Goal: Information Seeking & Learning: Learn about a topic

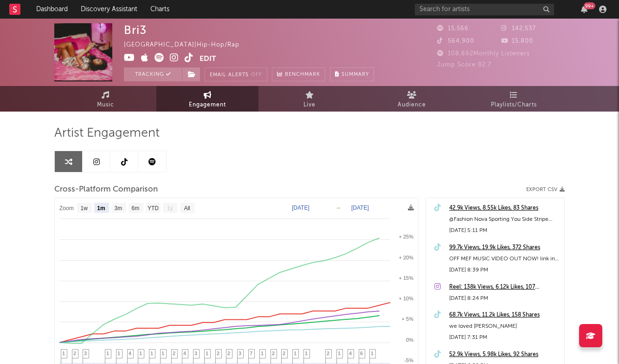
select select "1m"
click at [102, 99] on span "Music" at bounding box center [105, 104] width 17 height 11
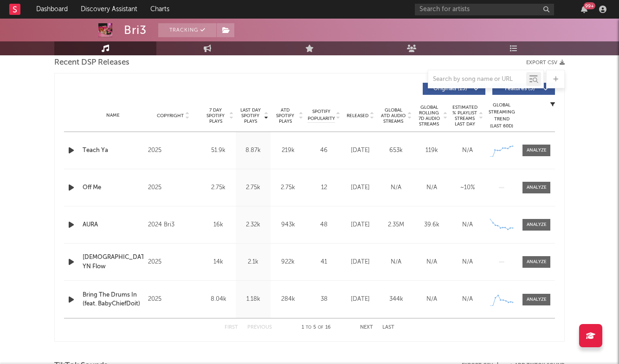
scroll to position [333, 0]
click at [539, 258] on div at bounding box center [537, 260] width 20 height 7
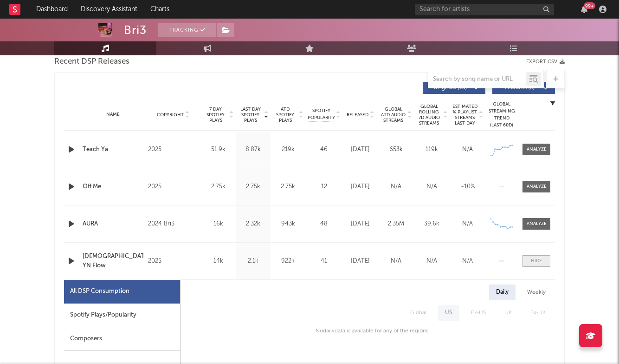
scroll to position [374, 0]
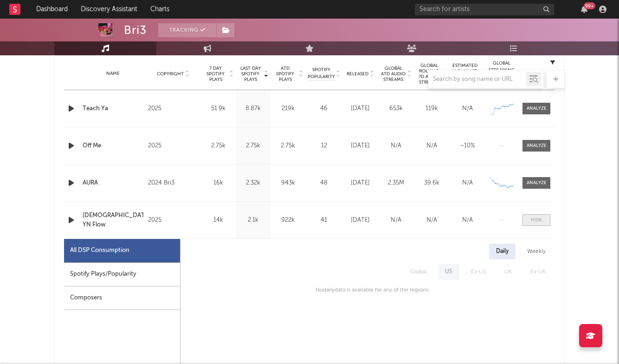
click at [536, 221] on div at bounding box center [536, 219] width 11 height 7
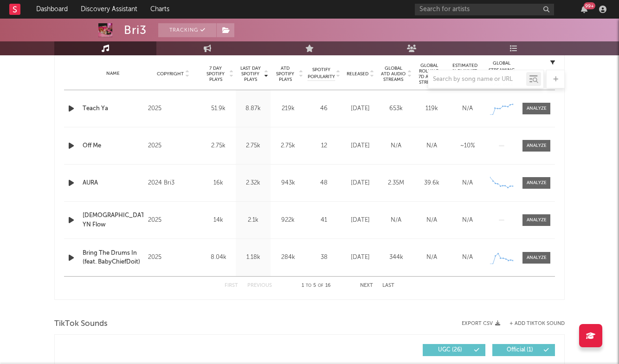
click at [361, 282] on div "First Previous 1 to 5 of 16 Next Last" at bounding box center [310, 285] width 170 height 18
click at [365, 284] on button "Next" at bounding box center [366, 285] width 13 height 5
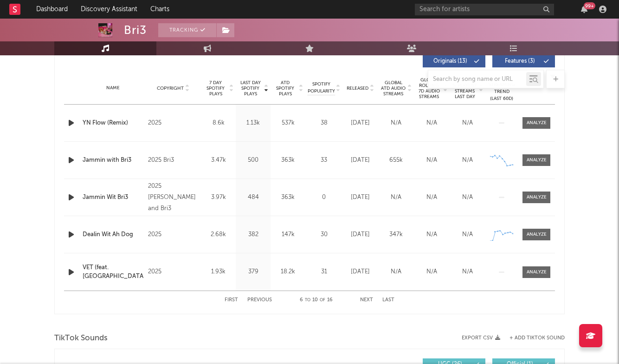
scroll to position [357, 0]
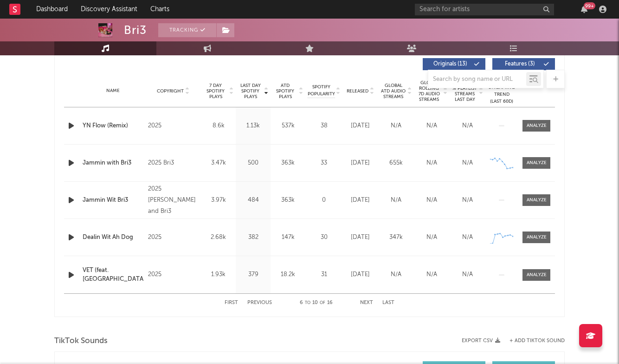
click at [365, 302] on button "Next" at bounding box center [366, 302] width 13 height 5
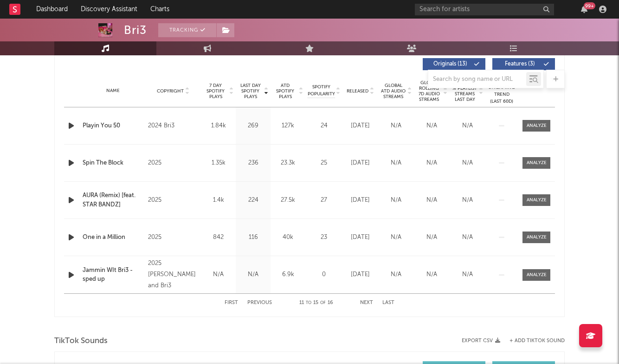
click at [365, 302] on button "Next" at bounding box center [366, 302] width 13 height 5
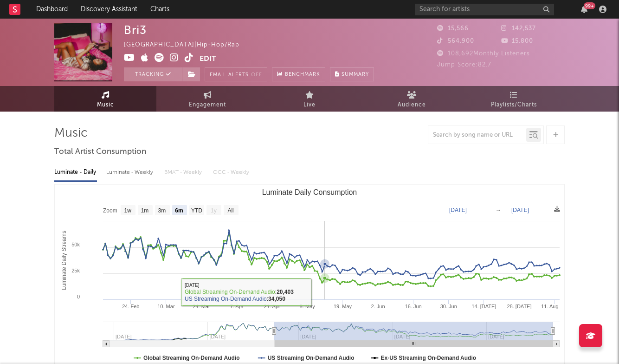
scroll to position [0, 0]
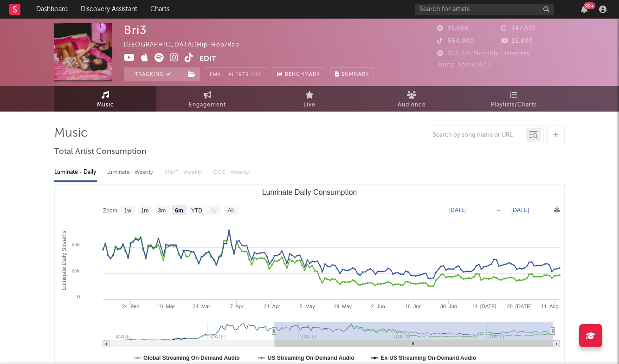
click at [194, 213] on text "YTD" at bounding box center [196, 210] width 11 height 7
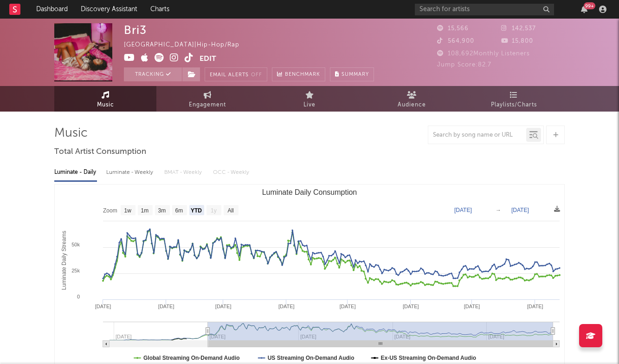
select select "YTD"
type input "[DATE]"
click at [234, 206] on rect "Luminate Daily Consumption" at bounding box center [231, 210] width 15 height 10
select select "All"
type input "[DATE]"
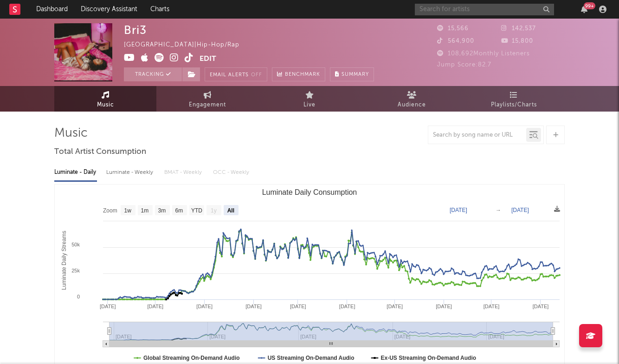
click at [451, 10] on input "text" at bounding box center [484, 10] width 139 height 12
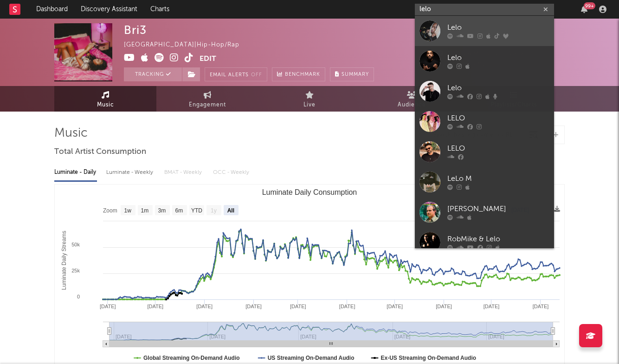
type input "lelo"
click at [448, 30] on div "Lelo" at bounding box center [499, 27] width 102 height 11
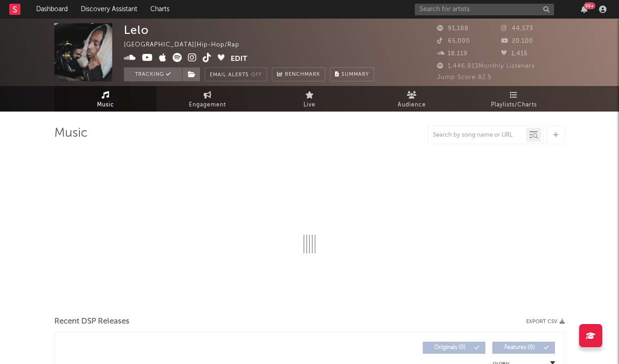
select select "6m"
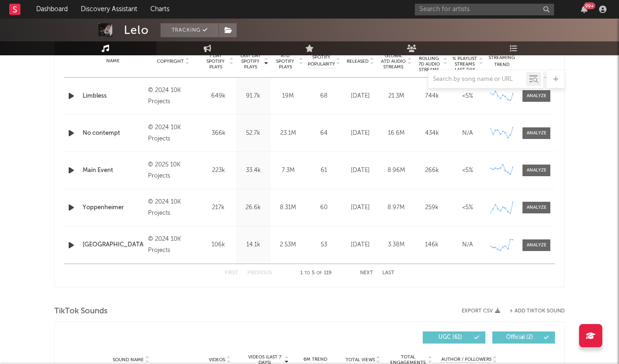
scroll to position [384, 0]
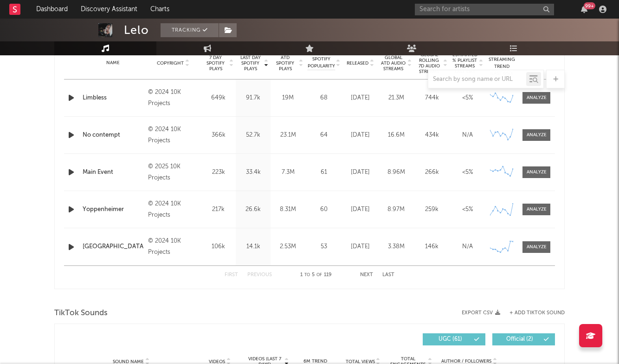
click at [544, 129] on div "Name No contempt Copyright © 2024 10K Projects Label 10K Projects Album Names N…" at bounding box center [309, 135] width 491 height 37
click at [541, 133] on div at bounding box center [537, 134] width 20 height 7
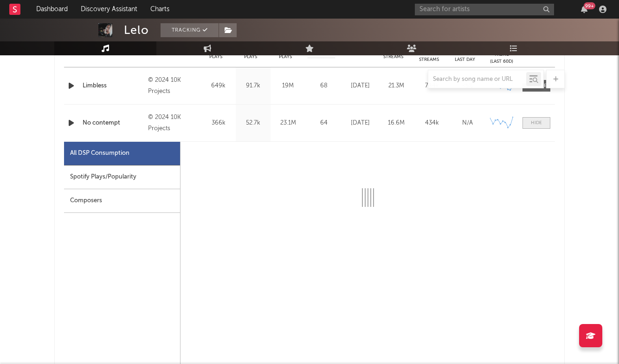
scroll to position [397, 0]
select select "6m"
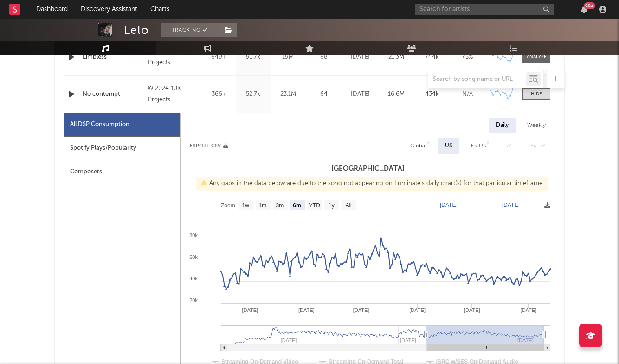
scroll to position [443, 0]
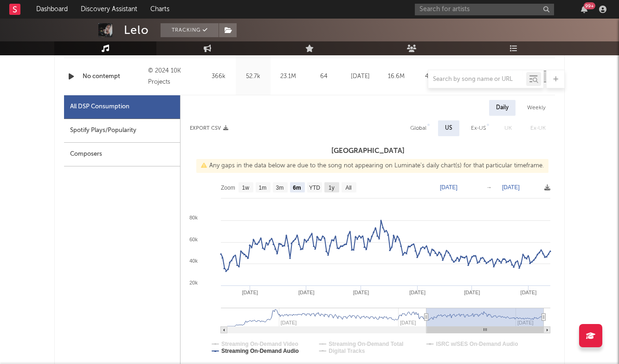
click at [336, 183] on rect at bounding box center [332, 187] width 15 height 10
select select "All"
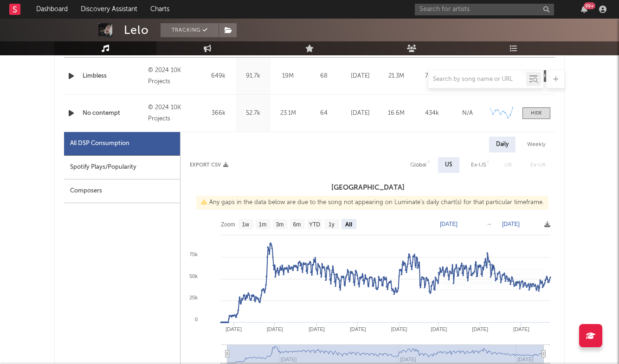
scroll to position [367, 0]
